Goal: Transaction & Acquisition: Purchase product/service

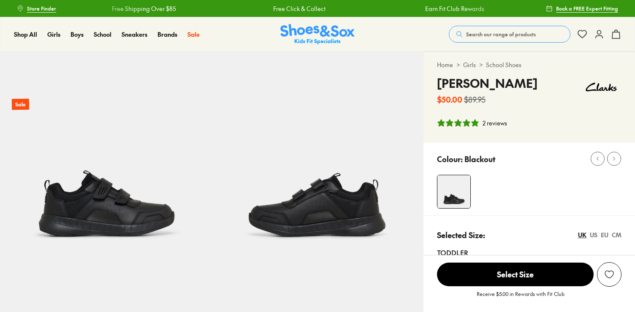
select select "*"
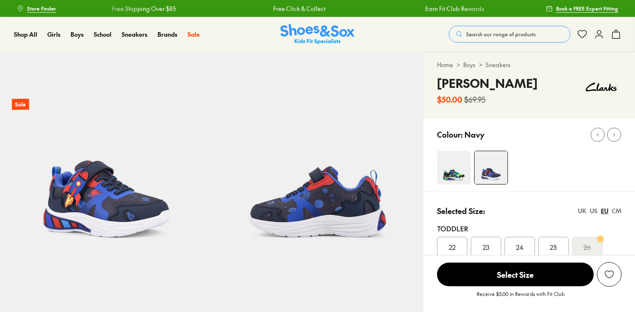
scroll to position [30, 0]
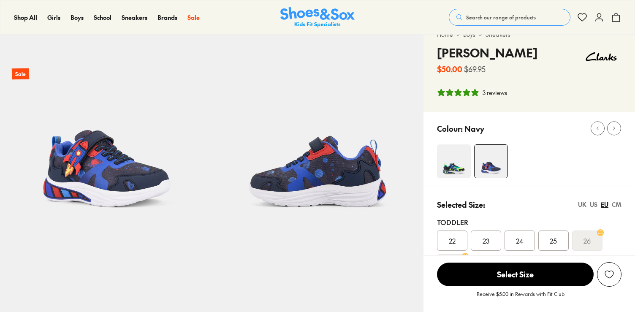
select select "*"
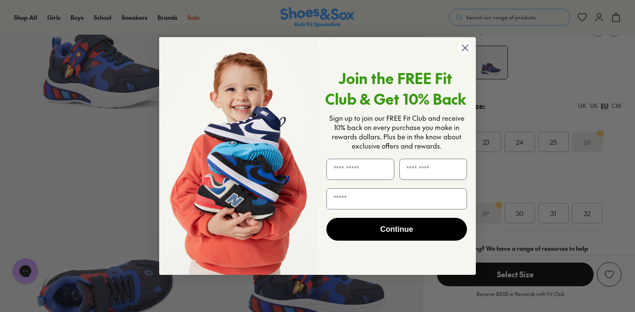
scroll to position [130, 0]
type input "*****"
click at [432, 163] on input "Last Name" at bounding box center [433, 169] width 68 height 21
type input "**"
type input "**********"
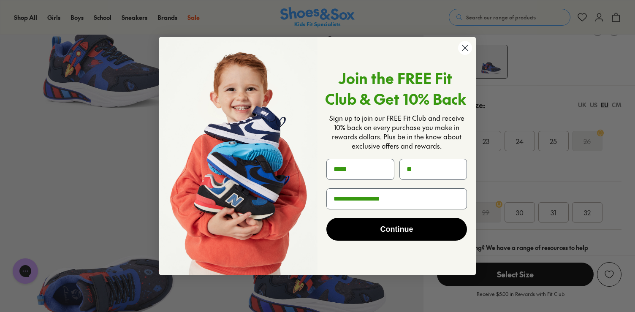
click at [384, 226] on button "Continue" at bounding box center [396, 229] width 141 height 23
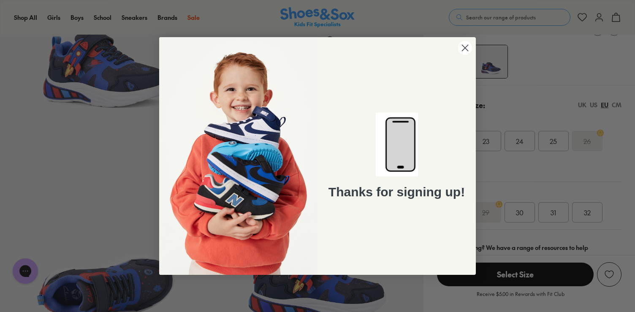
click at [465, 46] on icon "Close dialog" at bounding box center [465, 48] width 6 height 6
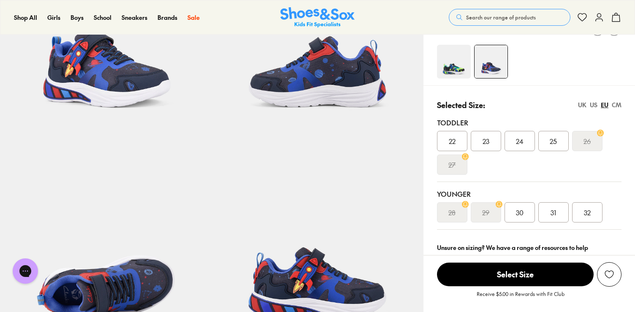
click at [581, 210] on div "32" at bounding box center [587, 212] width 30 height 20
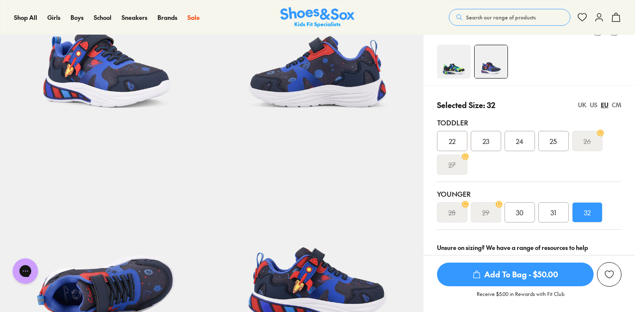
click at [486, 268] on span "Add To Bag - $50.00" at bounding box center [515, 274] width 157 height 24
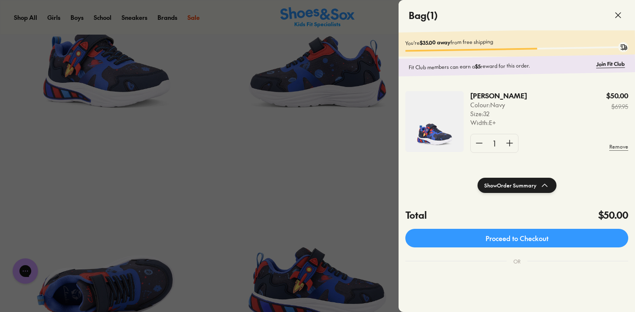
click at [351, 170] on div at bounding box center [317, 156] width 635 height 312
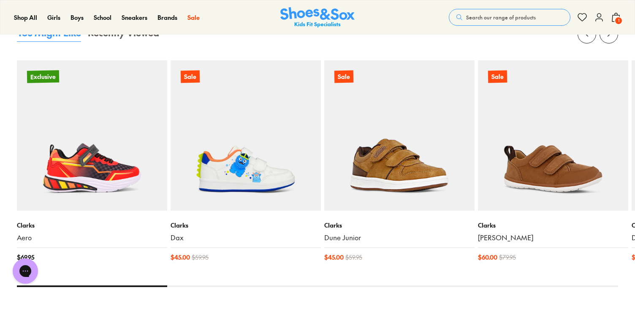
scroll to position [874, 0]
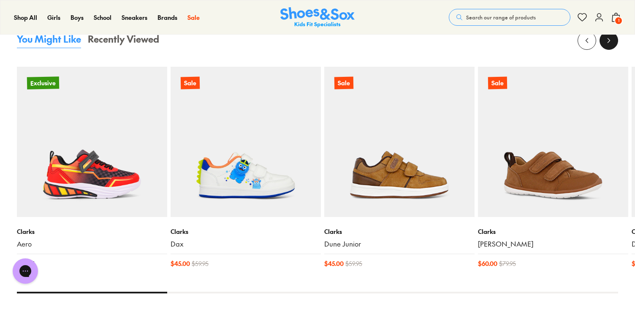
click at [612, 41] on icon at bounding box center [608, 40] width 8 height 8
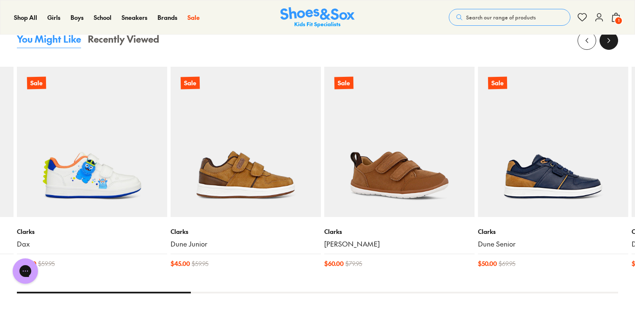
click at [612, 41] on icon at bounding box center [608, 40] width 8 height 8
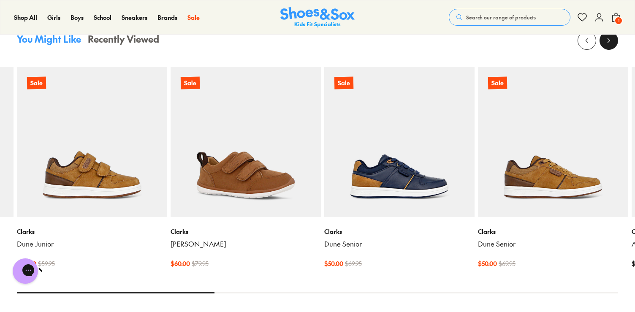
click at [612, 41] on icon at bounding box center [608, 40] width 8 height 8
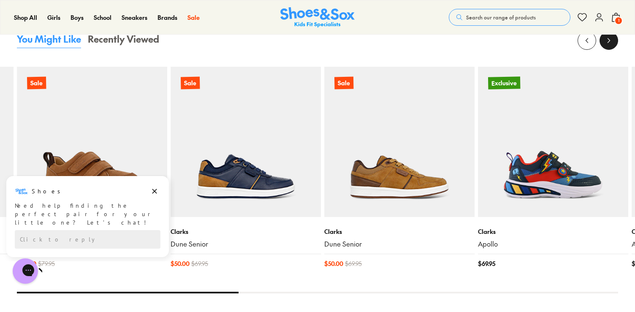
click at [612, 41] on icon at bounding box center [608, 40] width 8 height 8
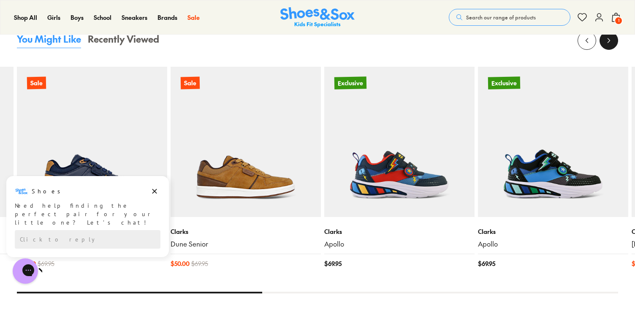
click at [612, 41] on icon at bounding box center [608, 40] width 8 height 8
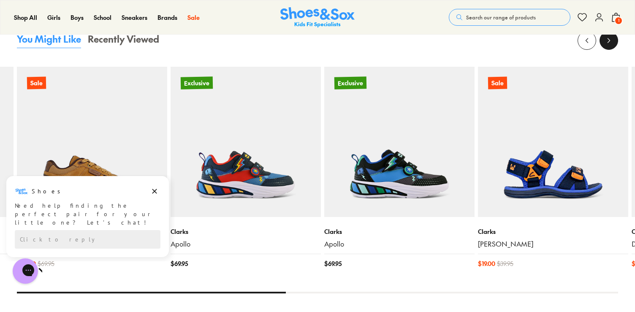
click at [612, 41] on icon at bounding box center [608, 40] width 8 height 8
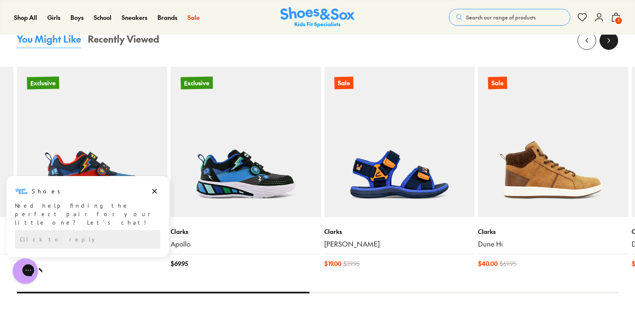
click at [612, 41] on icon at bounding box center [608, 40] width 8 height 8
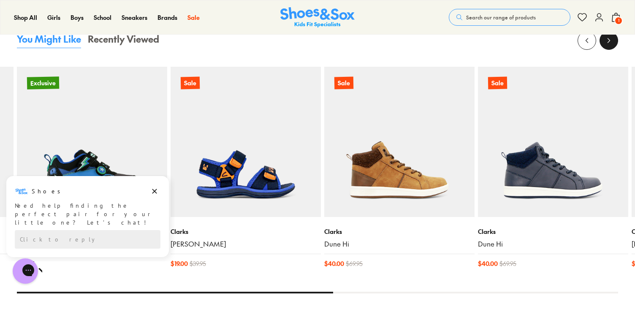
click at [612, 41] on icon at bounding box center [608, 40] width 8 height 8
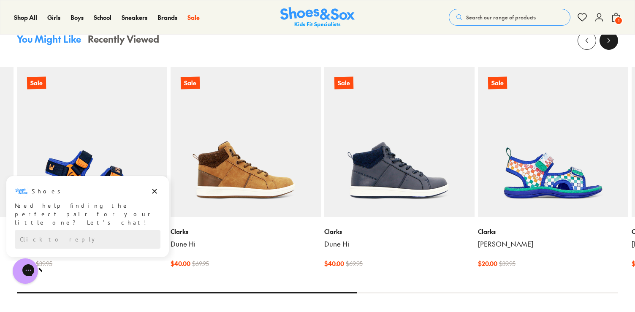
click at [612, 41] on icon at bounding box center [608, 40] width 8 height 8
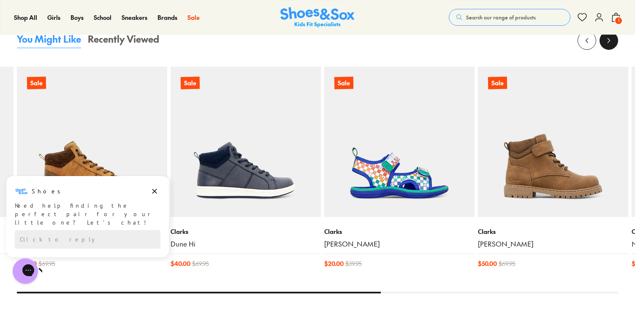
click at [612, 41] on icon at bounding box center [608, 40] width 8 height 8
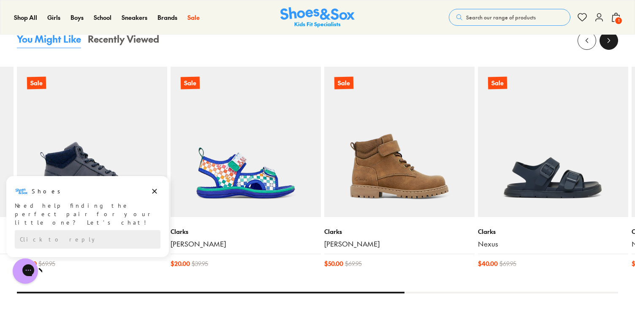
click at [612, 41] on icon at bounding box center [608, 40] width 8 height 8
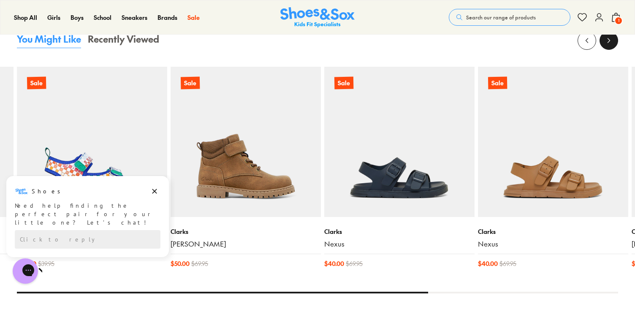
click at [612, 41] on icon at bounding box center [608, 40] width 8 height 8
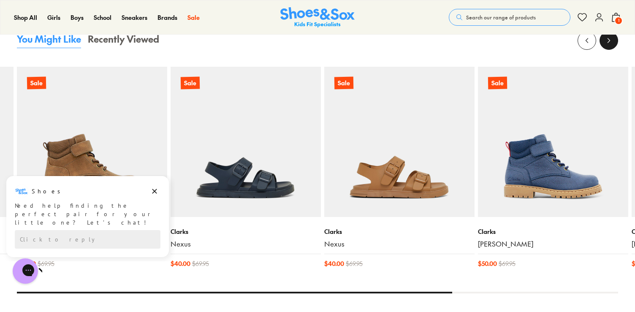
click at [612, 41] on icon at bounding box center [608, 40] width 8 height 8
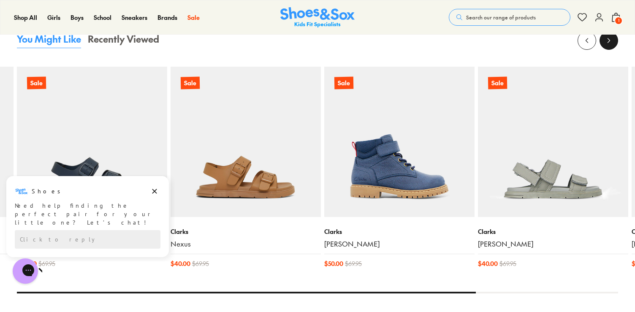
click at [612, 41] on icon at bounding box center [608, 40] width 8 height 8
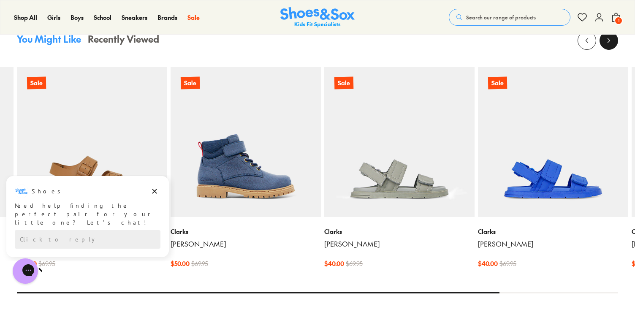
click at [612, 41] on icon at bounding box center [608, 40] width 8 height 8
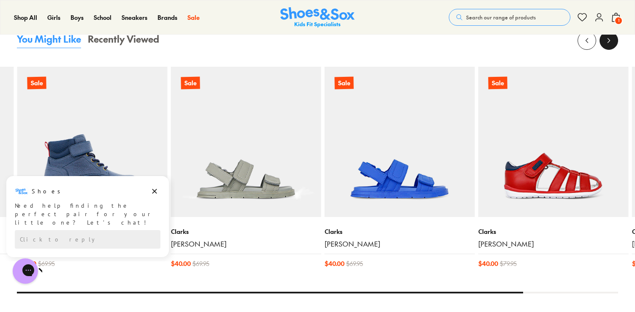
click at [612, 41] on icon at bounding box center [608, 40] width 8 height 8
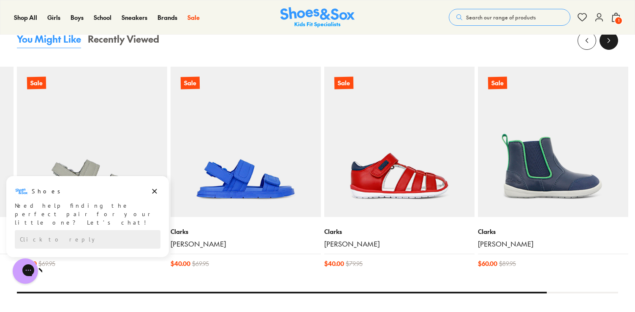
click at [612, 41] on icon at bounding box center [608, 40] width 8 height 8
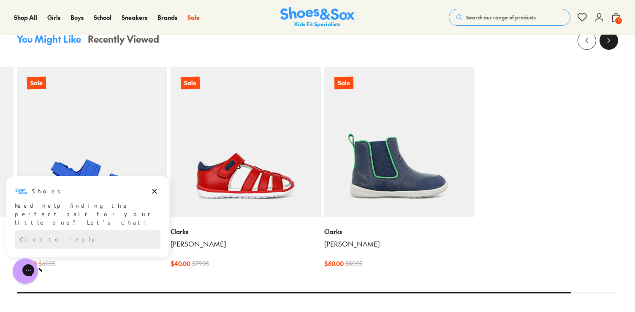
click at [612, 41] on icon at bounding box center [608, 40] width 8 height 8
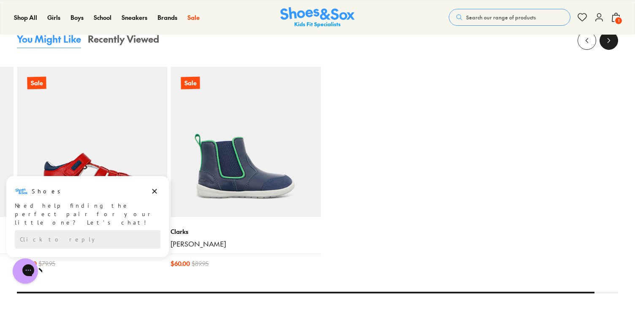
click at [612, 41] on icon at bounding box center [608, 40] width 8 height 8
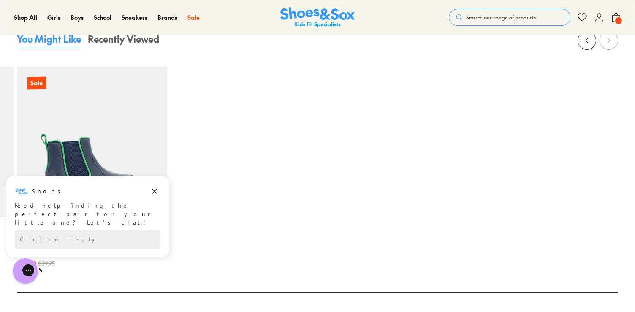
click at [296, 14] on img at bounding box center [317, 17] width 74 height 21
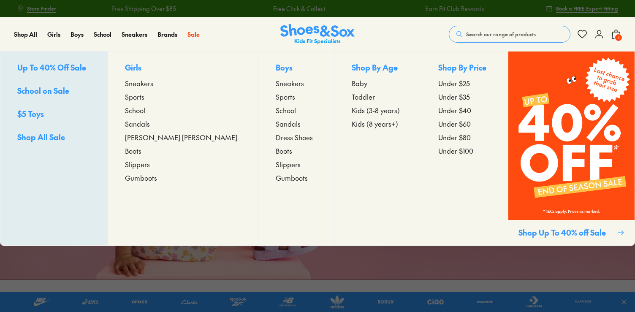
click at [189, 29] on div "Sale Up To 40% Off Sale School on Sale $5 Toys Shop All Sale Girls Sneakers Spo…" at bounding box center [198, 34] width 22 height 34
click at [276, 67] on p "Boys" at bounding box center [297, 68] width 42 height 13
click at [190, 31] on span "Sale" at bounding box center [193, 34] width 12 height 8
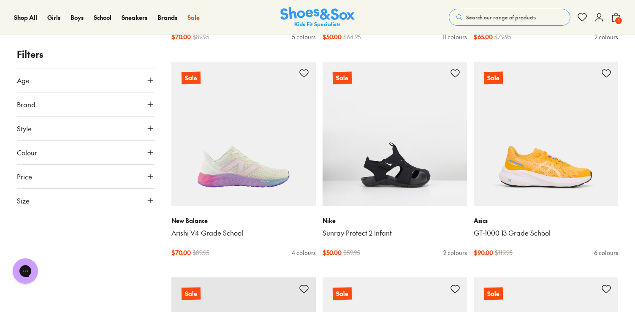
scroll to position [1712, 0]
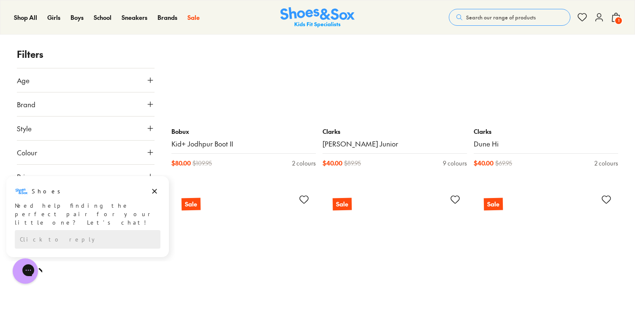
scroll to position [4384, 0]
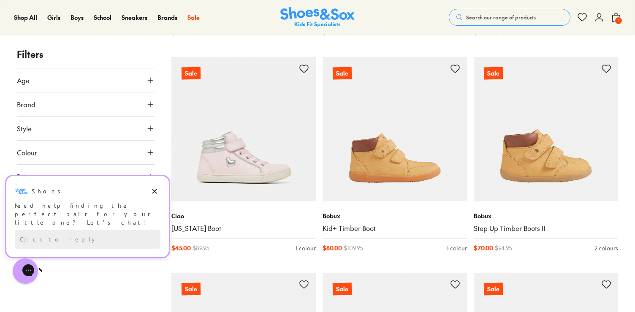
scroll to position [6389, 0]
